Goal: Task Accomplishment & Management: Manage account settings

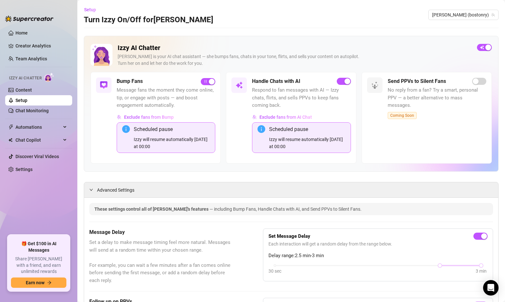
scroll to position [579, 0]
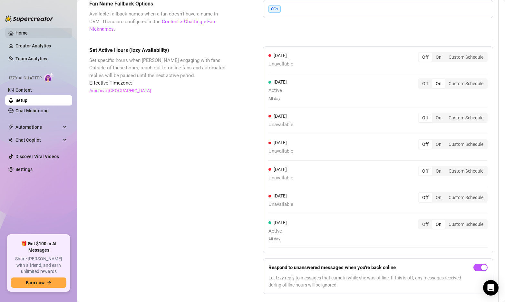
click at [27, 32] on link "Home" at bounding box center [21, 32] width 12 height 5
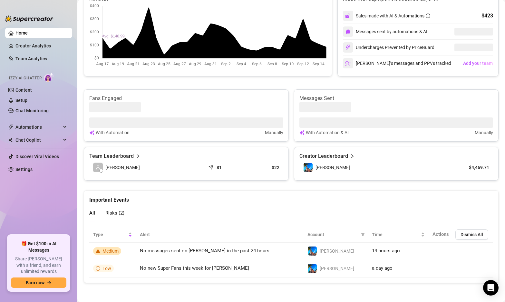
scroll to position [149, 0]
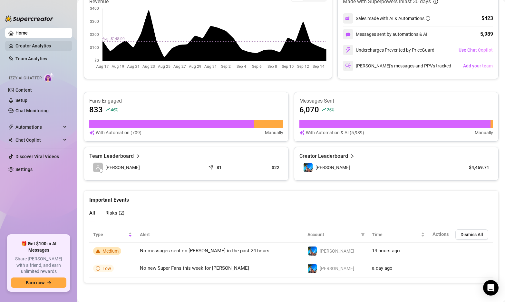
click at [35, 45] on link "Creator Analytics" at bounding box center [41, 46] width 52 height 10
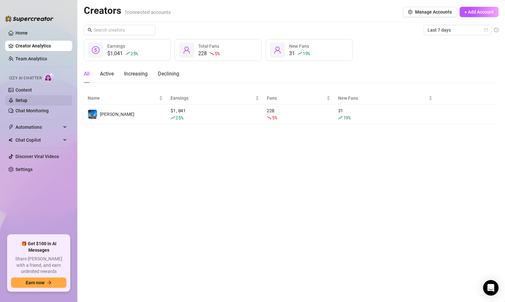
click at [27, 102] on link "Setup" at bounding box center [21, 100] width 12 height 5
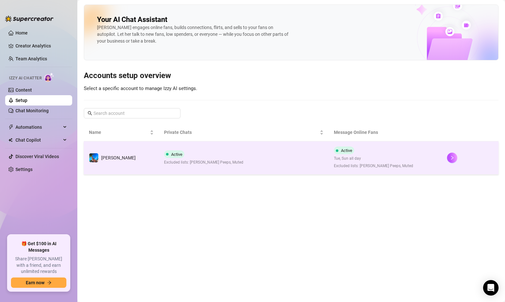
click at [252, 153] on td "Active Excluded lists: [PERSON_NAME] Peeps, Muted" at bounding box center [244, 157] width 170 height 33
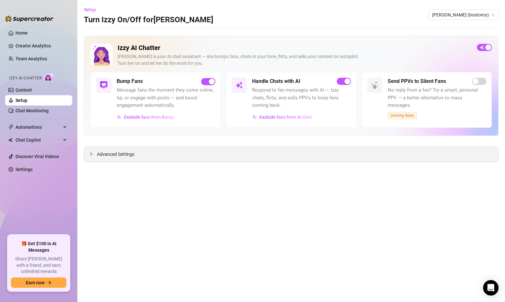
click at [91, 153] on icon "collapsed" at bounding box center [91, 154] width 4 height 4
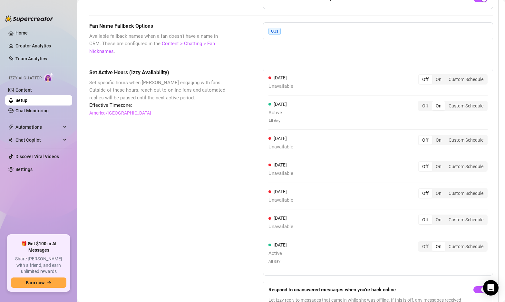
scroll to position [539, 0]
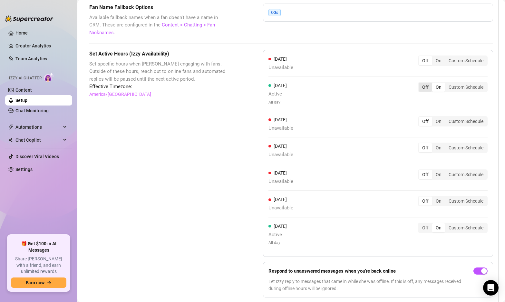
click at [425, 83] on div "Off" at bounding box center [426, 87] width 14 height 9
click at [420, 84] on input "Off" at bounding box center [420, 84] width 0 height 0
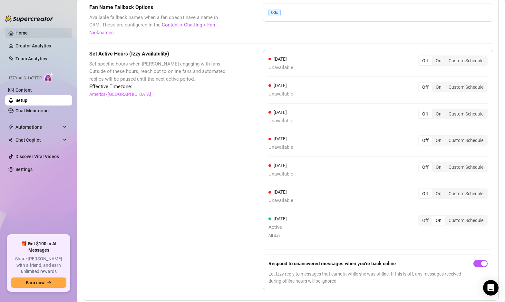
click at [26, 30] on link "Home" at bounding box center [21, 32] width 12 height 5
